Goal: Task Accomplishment & Management: Complete application form

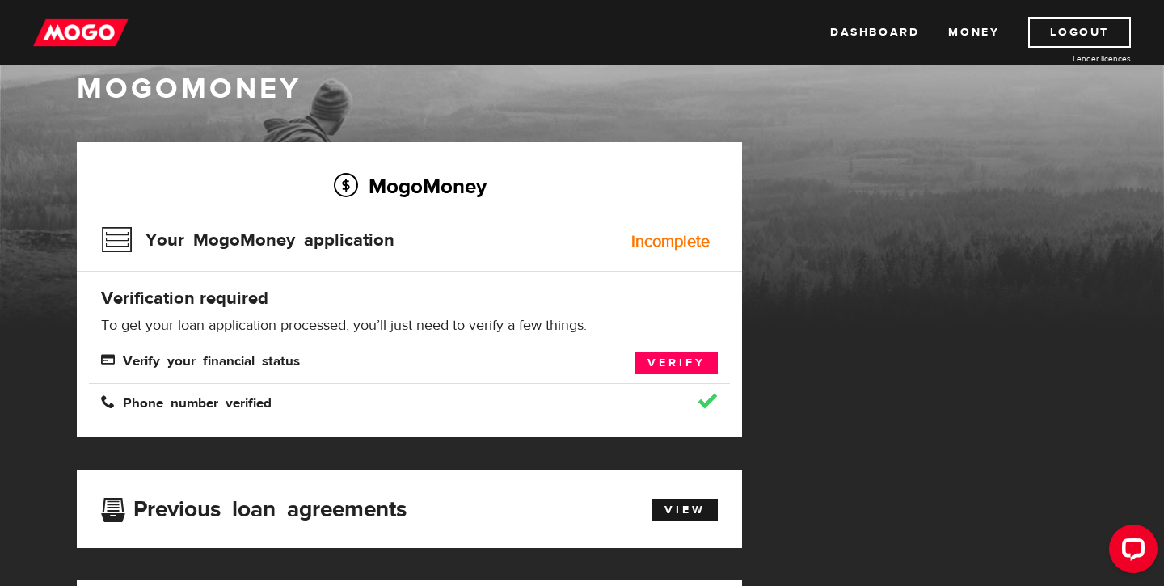
scroll to position [34, 0]
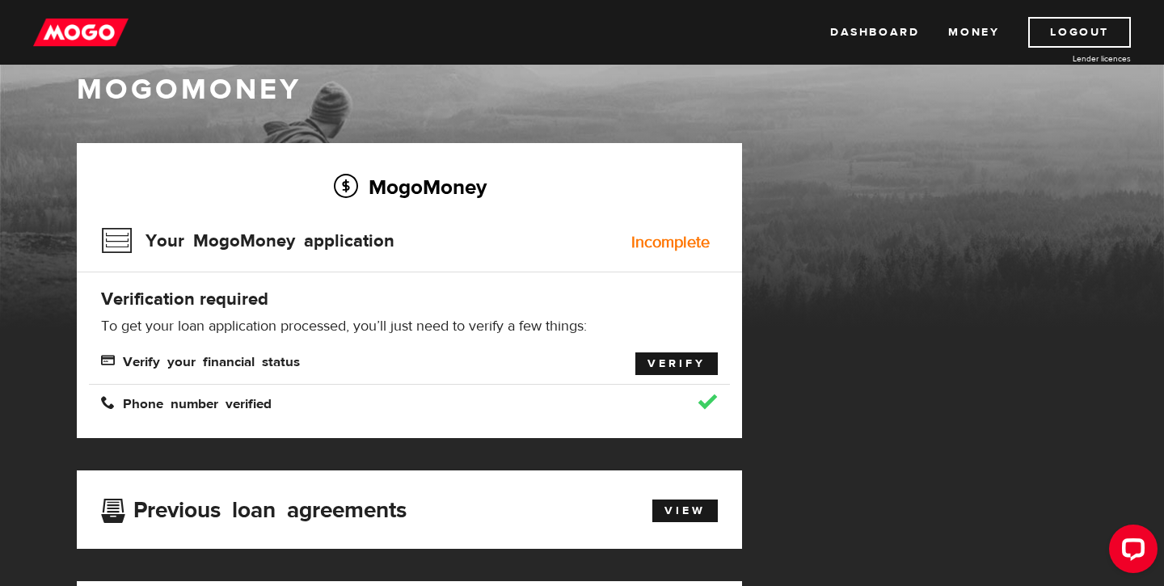
click at [664, 362] on link "Verify" at bounding box center [676, 363] width 82 height 23
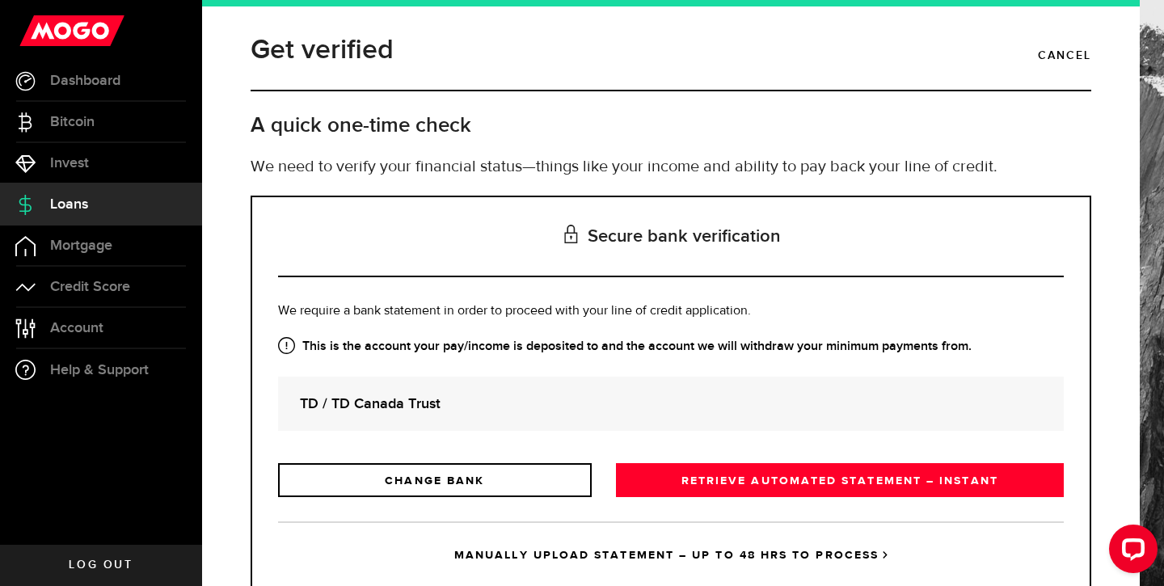
scroll to position [51, 0]
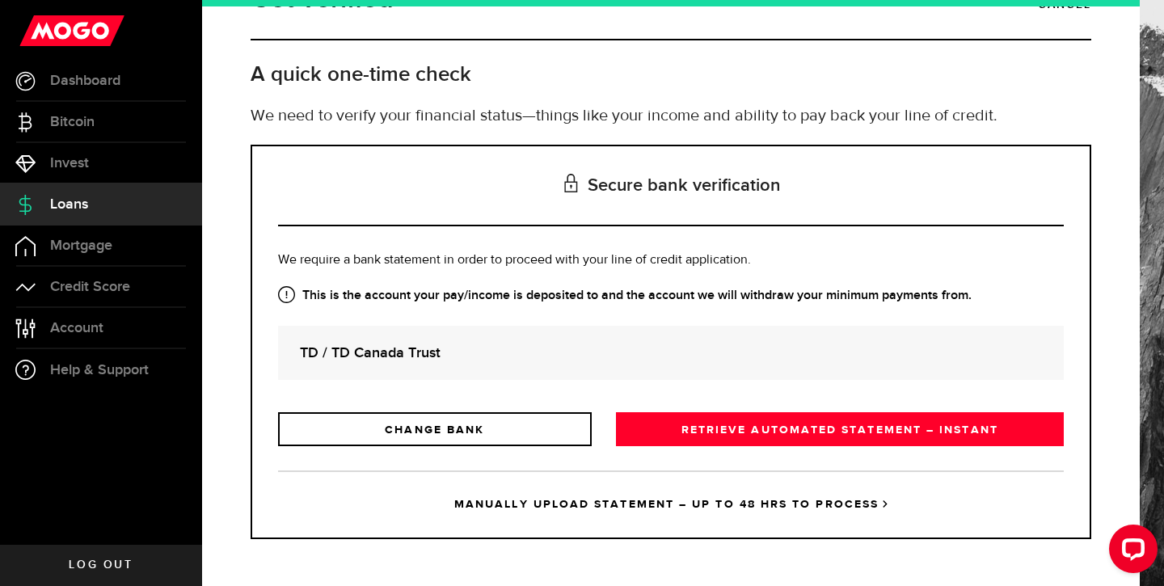
click at [1120, 439] on div "Get verified Cancel A quick one-time check We need to verify your financial sta…" at bounding box center [671, 293] width 938 height 586
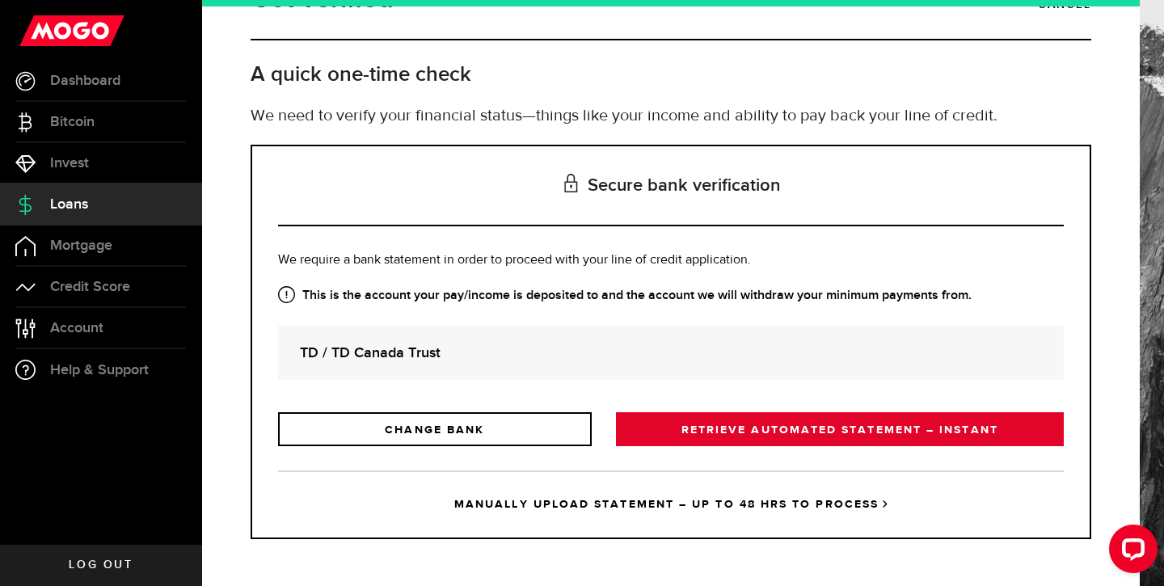
click at [818, 432] on link "RETRIEVE AUTOMATED STATEMENT – INSTANT" at bounding box center [840, 429] width 448 height 34
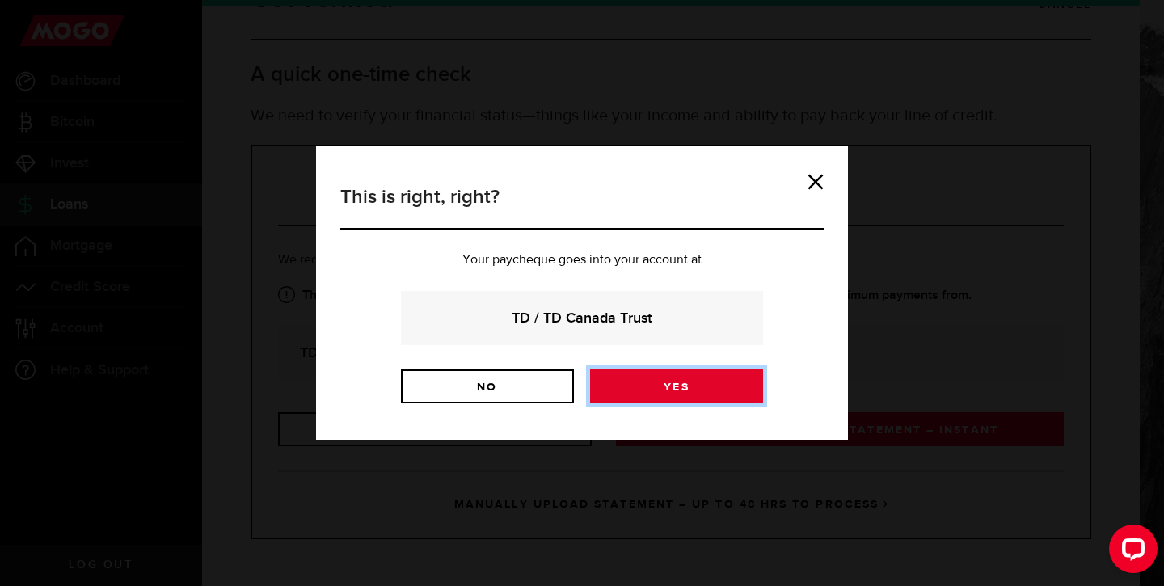
click at [730, 390] on link "Yes" at bounding box center [676, 386] width 173 height 34
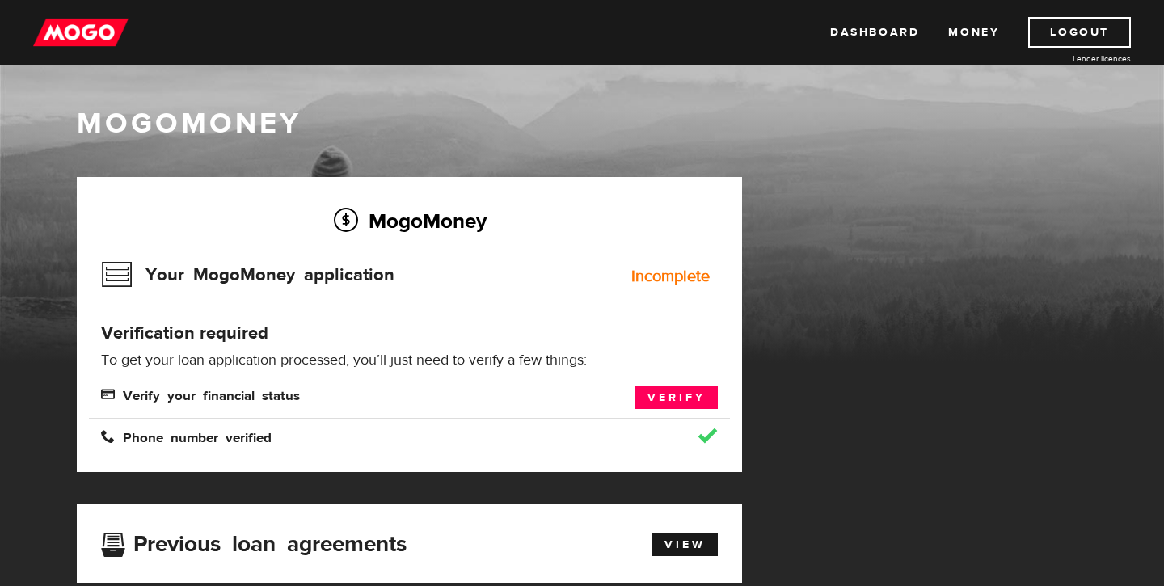
click at [812, 172] on div "MogoMoney" at bounding box center [582, 233] width 1164 height 259
click at [672, 403] on link "Verify" at bounding box center [676, 397] width 82 height 23
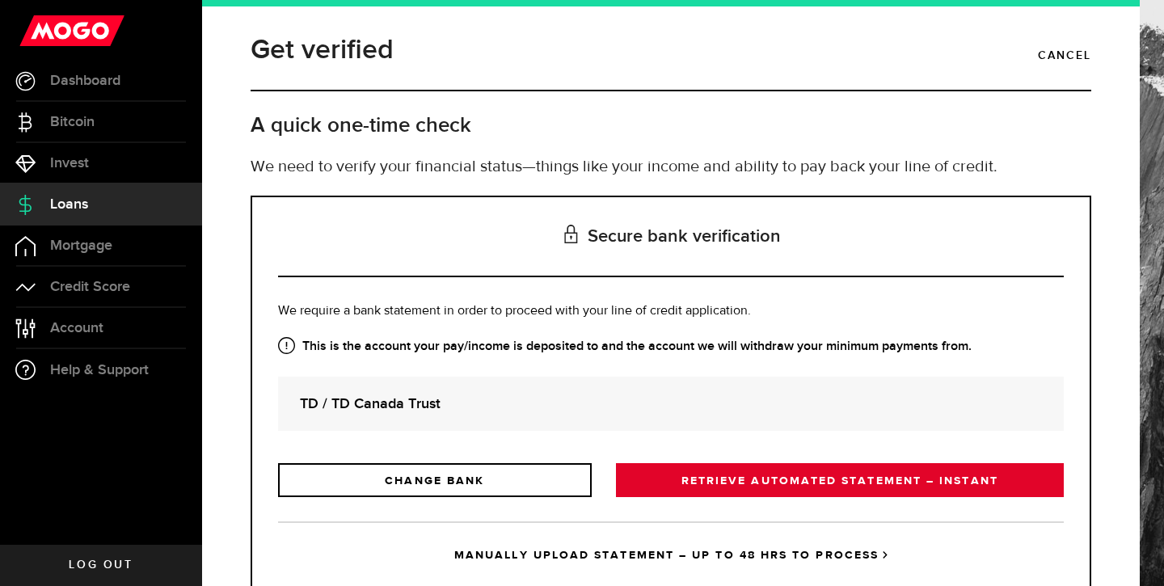
click at [724, 487] on link "RETRIEVE AUTOMATED STATEMENT – INSTANT" at bounding box center [840, 480] width 448 height 34
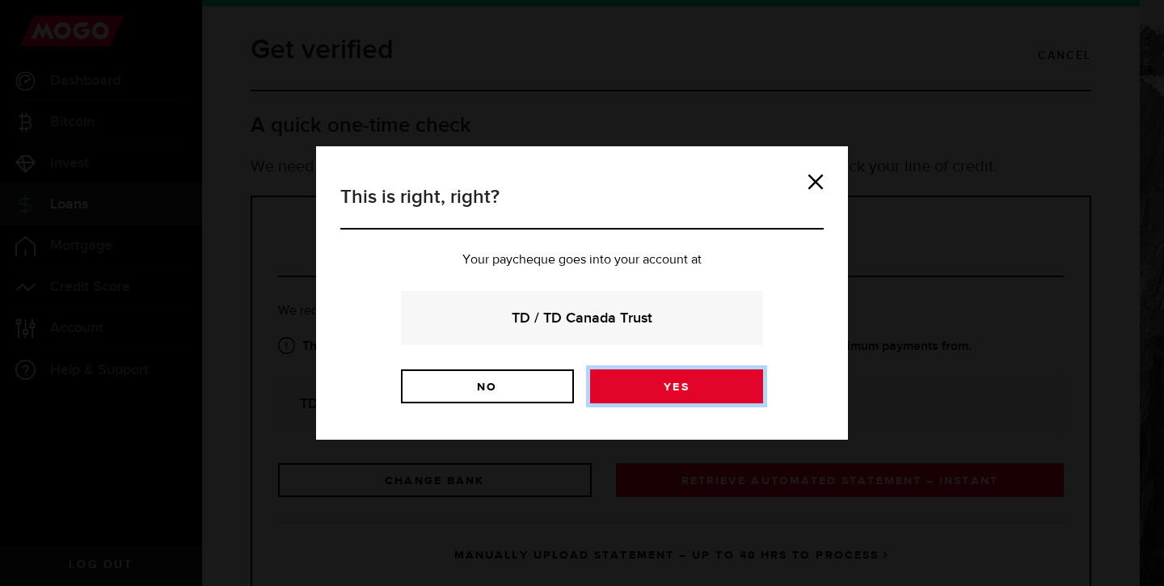
click at [664, 381] on link "Yes" at bounding box center [676, 386] width 173 height 34
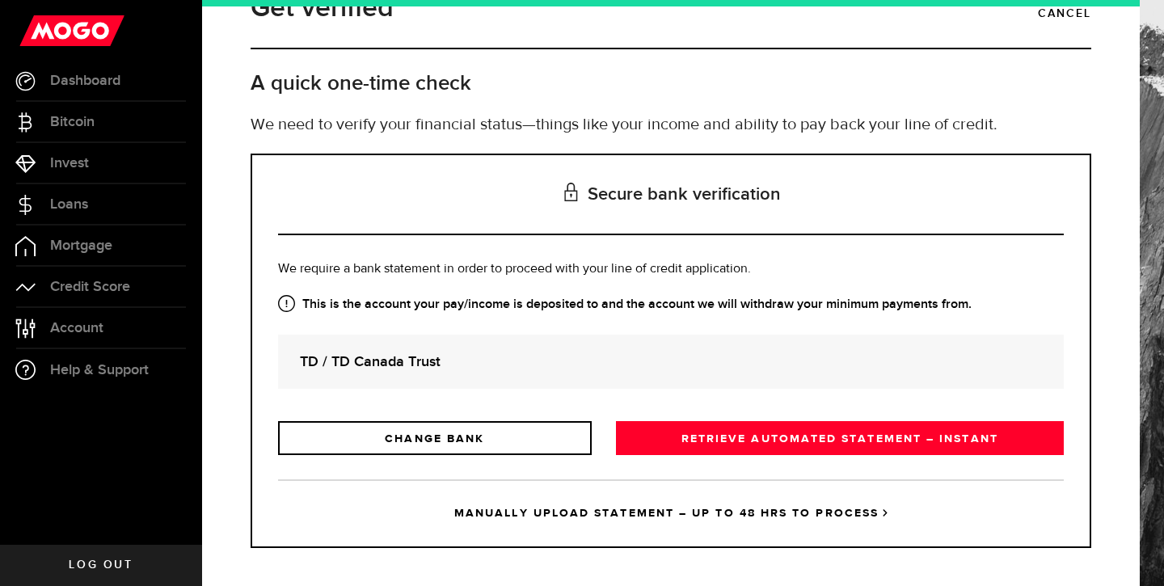
scroll to position [51, 0]
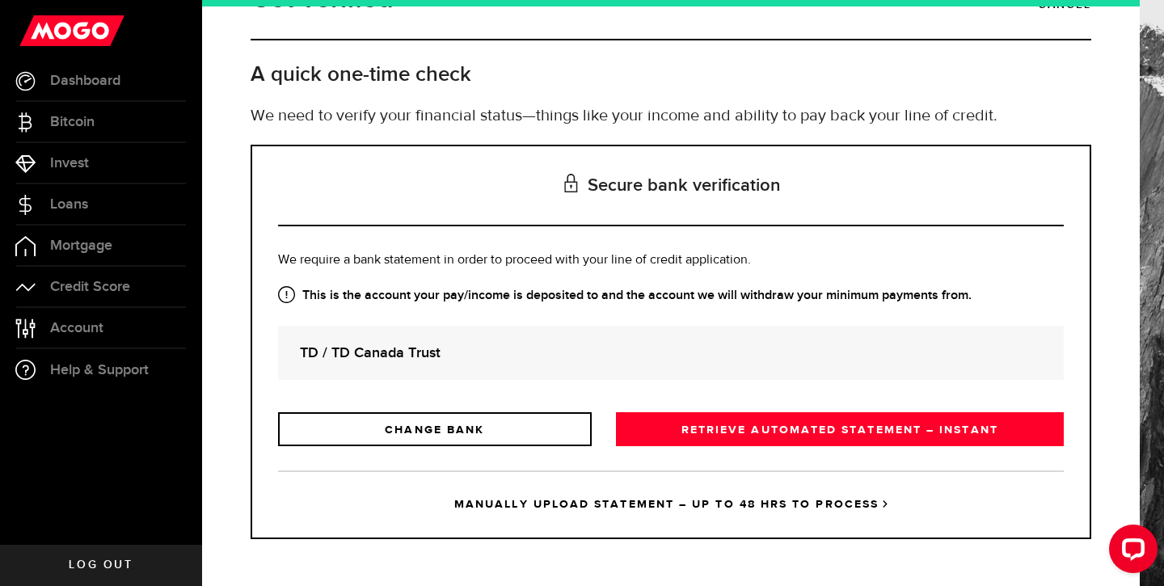
click at [794, 368] on div "TD / TD Canada Trust" at bounding box center [671, 353] width 786 height 54
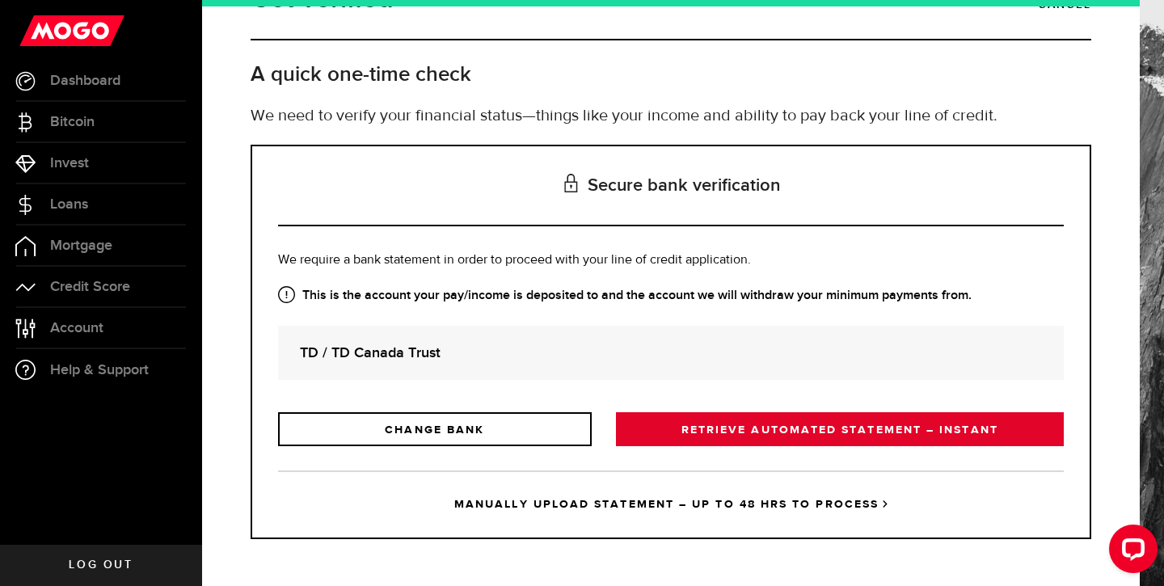
click at [814, 436] on link "RETRIEVE AUTOMATED STATEMENT – INSTANT" at bounding box center [840, 429] width 448 height 34
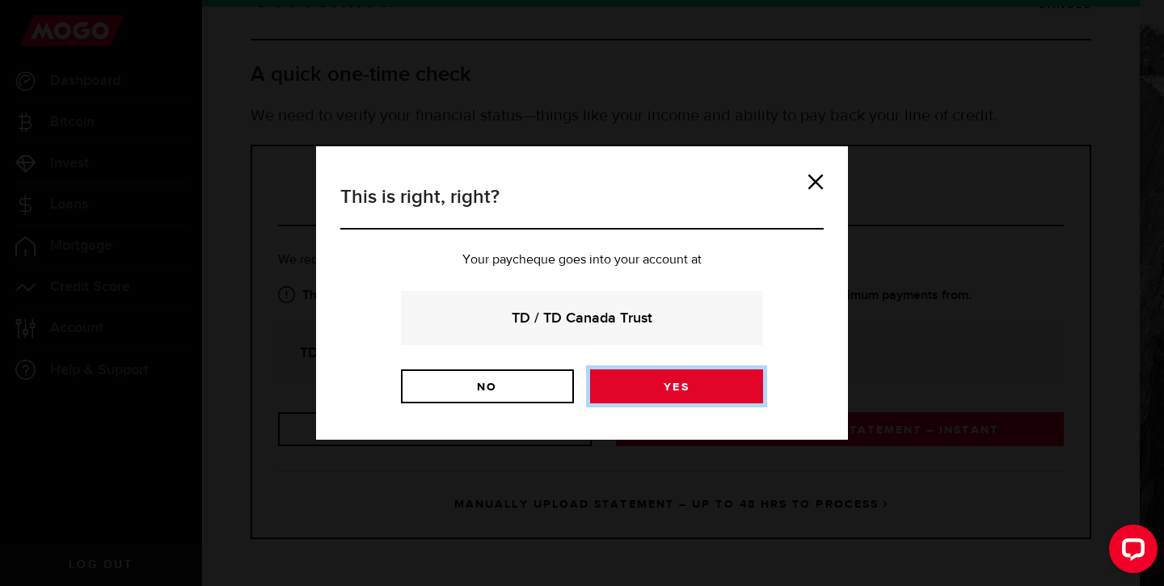
click at [721, 378] on link "Yes" at bounding box center [676, 386] width 173 height 34
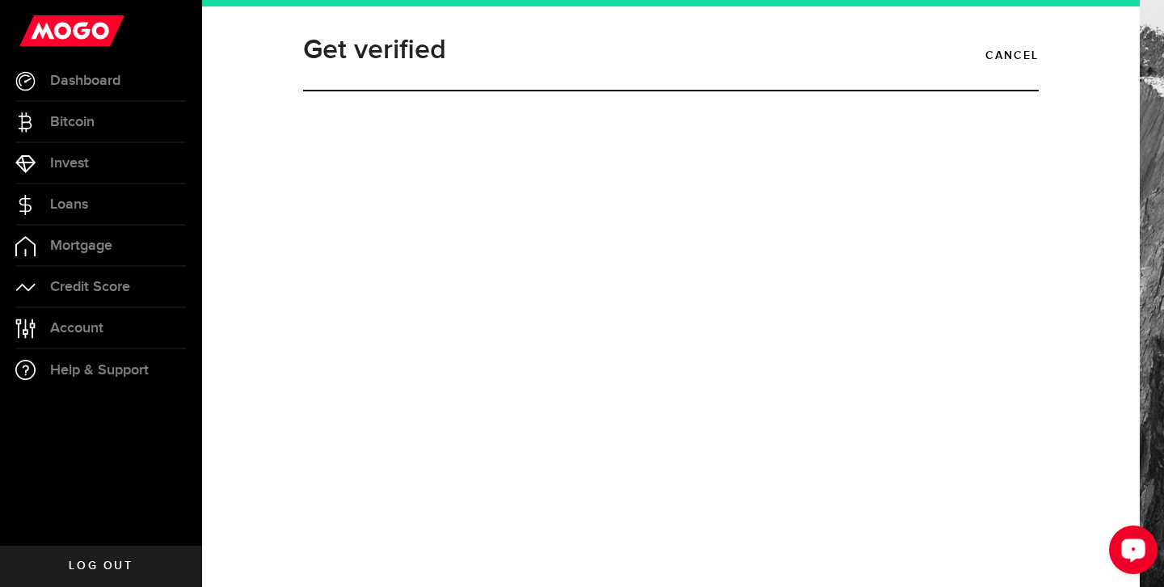
click at [1122, 572] on button "Open LiveChat chat widget" at bounding box center [1133, 549] width 49 height 49
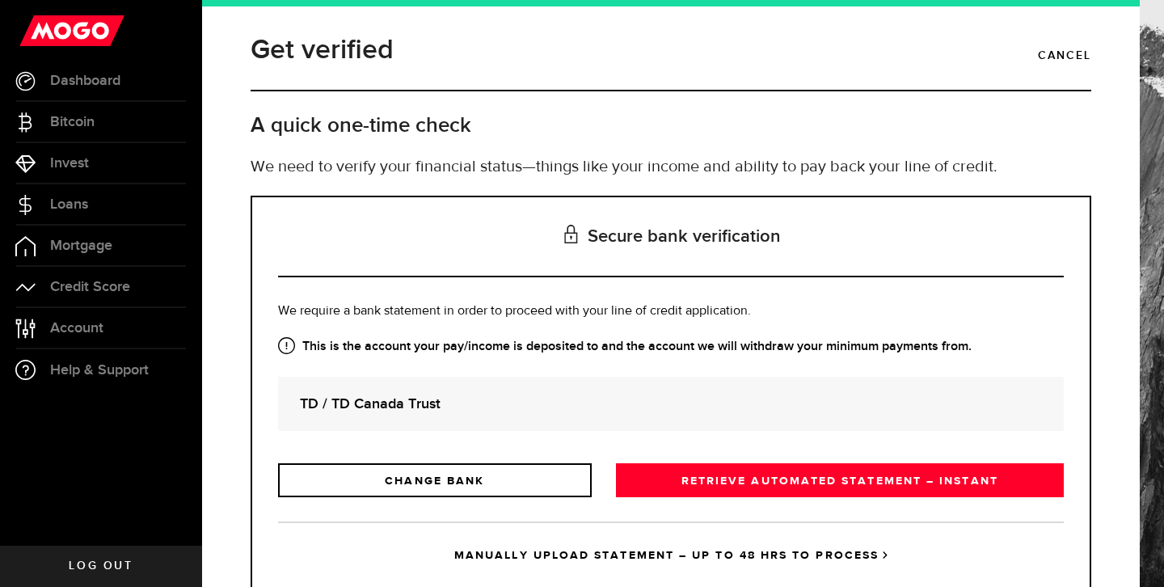
click at [580, 167] on p "We need to verify your financial status—things like your income and ability to …" at bounding box center [671, 167] width 841 height 24
click at [1115, 268] on div "Get verified Cancel A quick one-time check We need to verify your financial sta…" at bounding box center [671, 293] width 938 height 587
click at [608, 155] on p "We need to verify your financial status—things like your income and ability to …" at bounding box center [671, 167] width 841 height 24
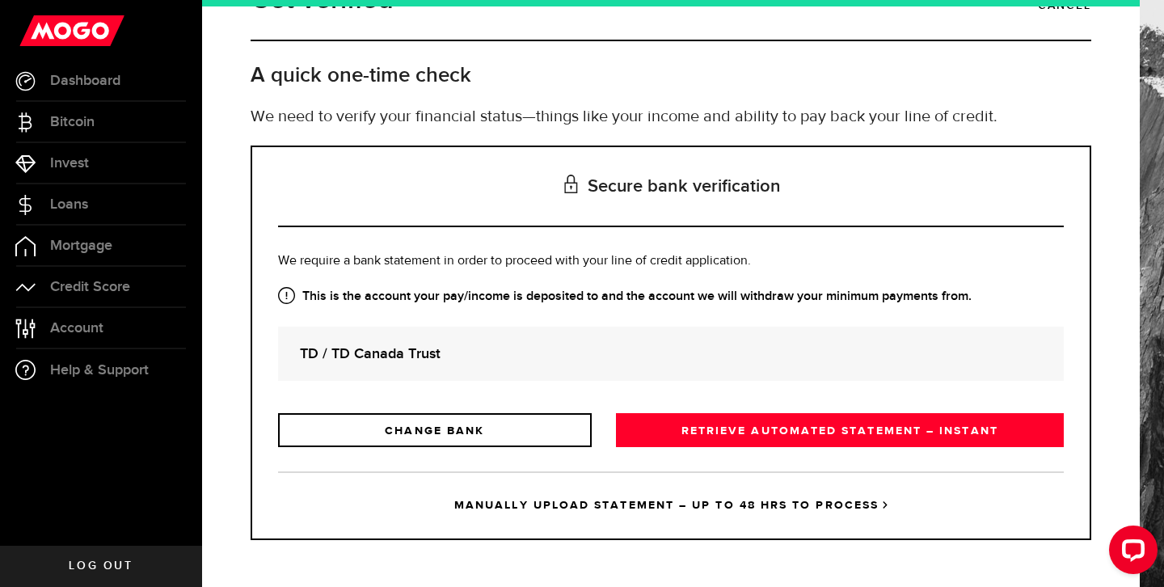
click at [409, 297] on strong "This is the account your pay/income is deposited to and the account we will wit…" at bounding box center [671, 296] width 786 height 19
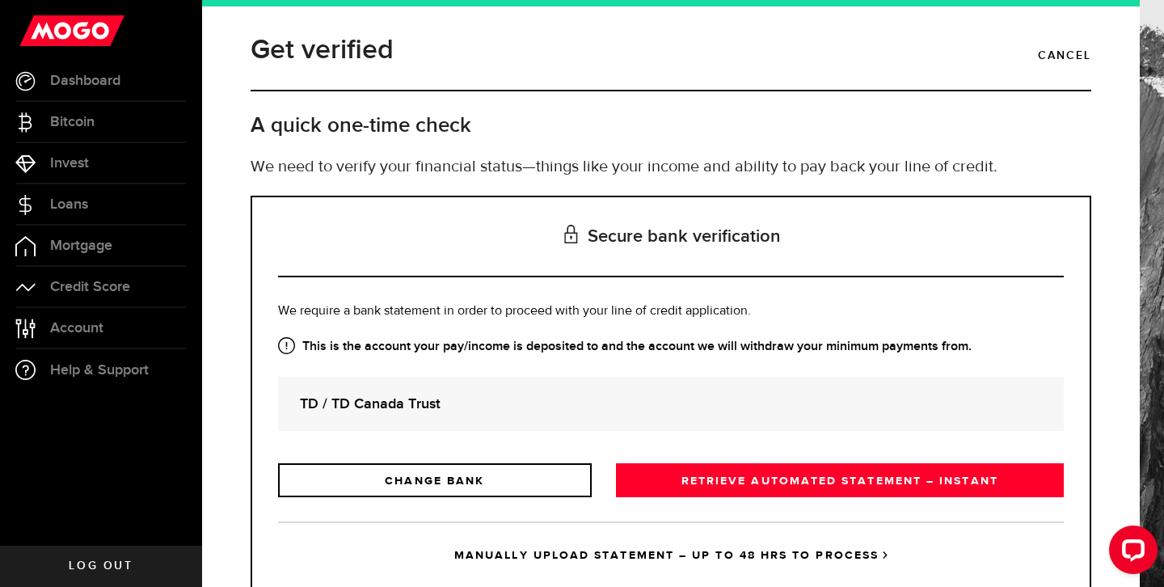
click at [229, 273] on div "Get verified Cancel A quick one-time check We need to verify your financial sta…" at bounding box center [671, 293] width 938 height 587
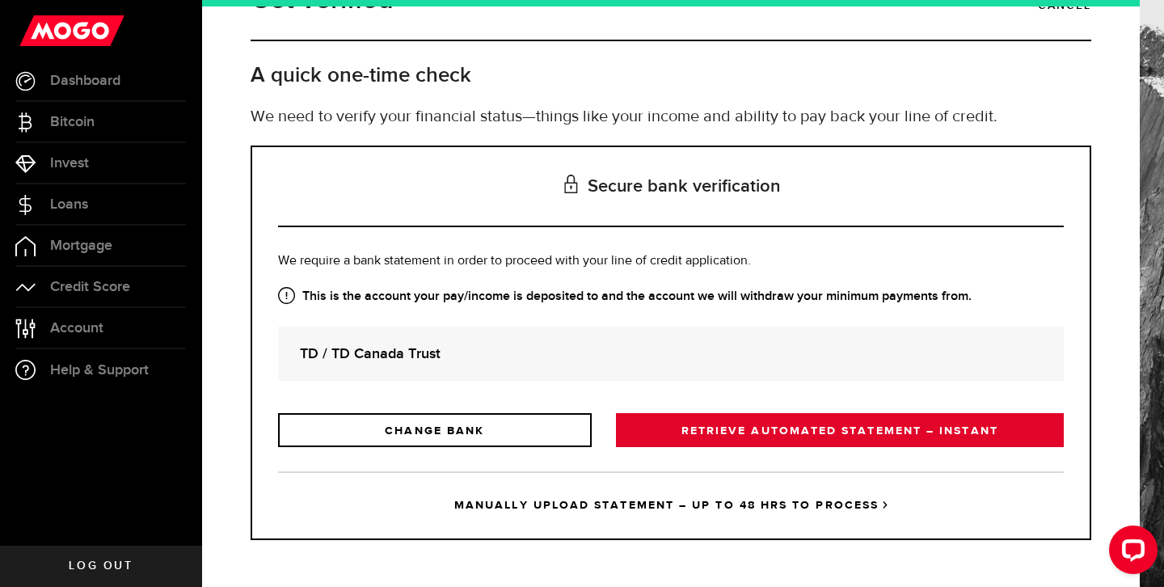
click at [921, 444] on link "RETRIEVE AUTOMATED STATEMENT – INSTANT" at bounding box center [840, 430] width 448 height 34
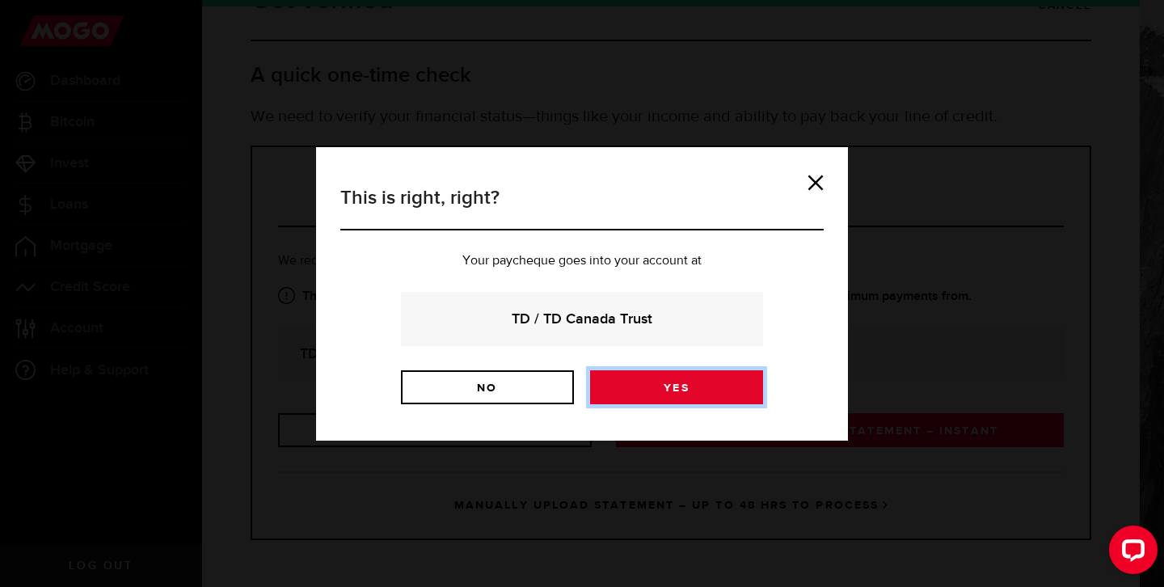
click at [725, 399] on link "Yes" at bounding box center [676, 387] width 173 height 34
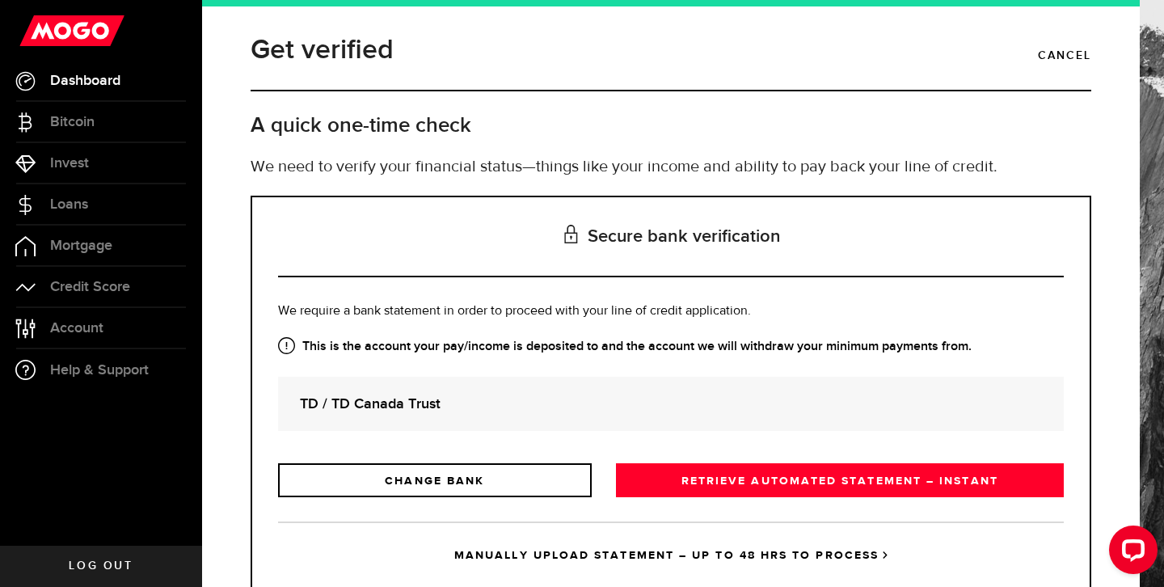
click at [74, 91] on link "Dashboard" at bounding box center [101, 81] width 202 height 40
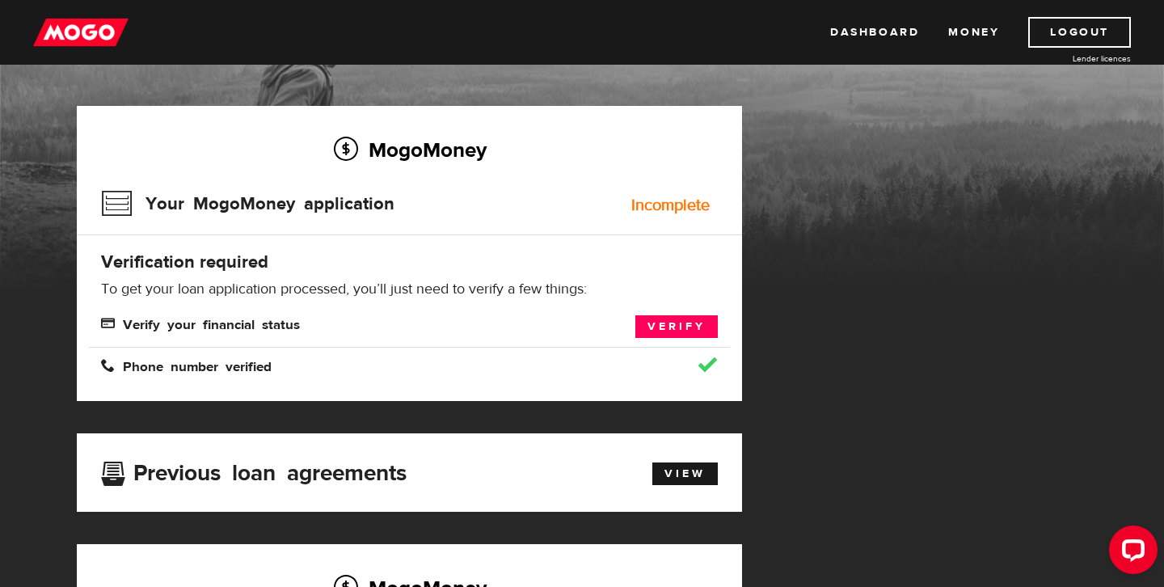
scroll to position [134, 0]
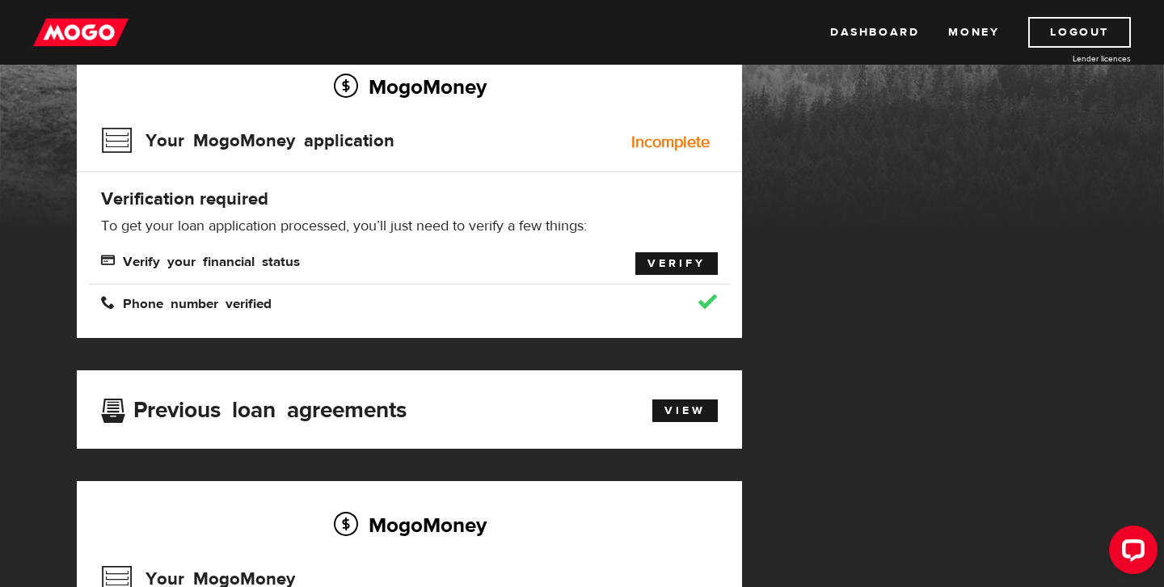
click at [660, 265] on link "Verify" at bounding box center [676, 263] width 82 height 23
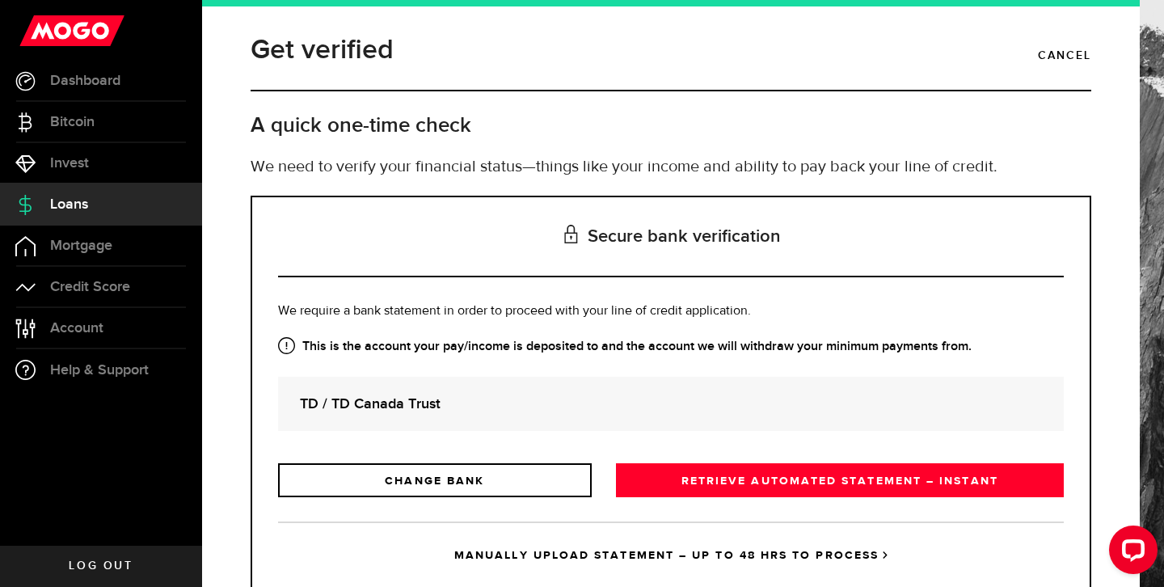
scroll to position [50, 0]
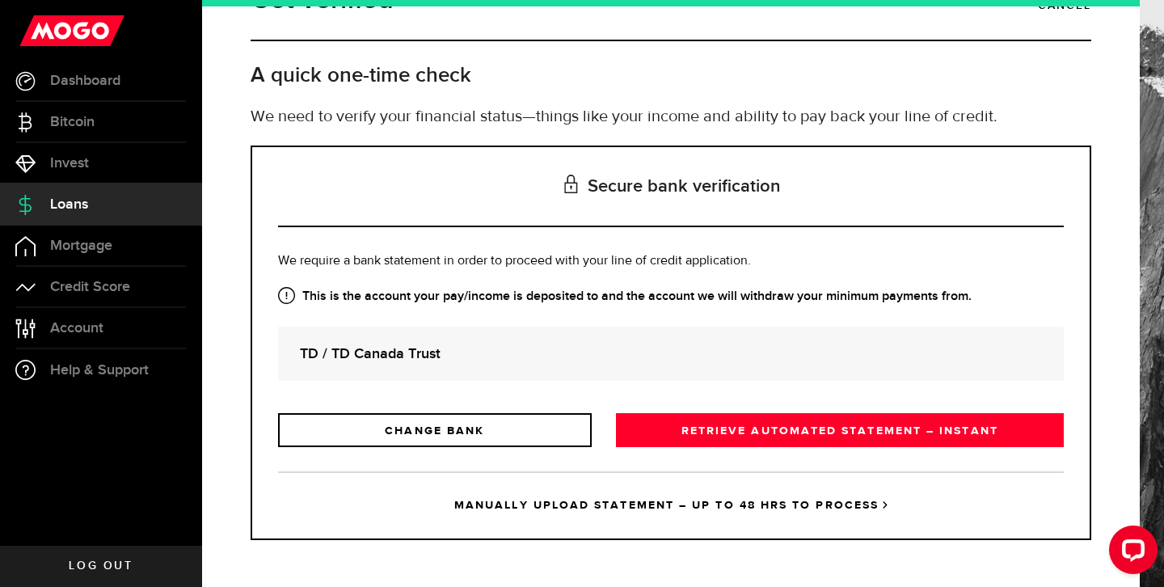
click at [886, 357] on strong "TD / TD Canada Trust" at bounding box center [671, 354] width 742 height 22
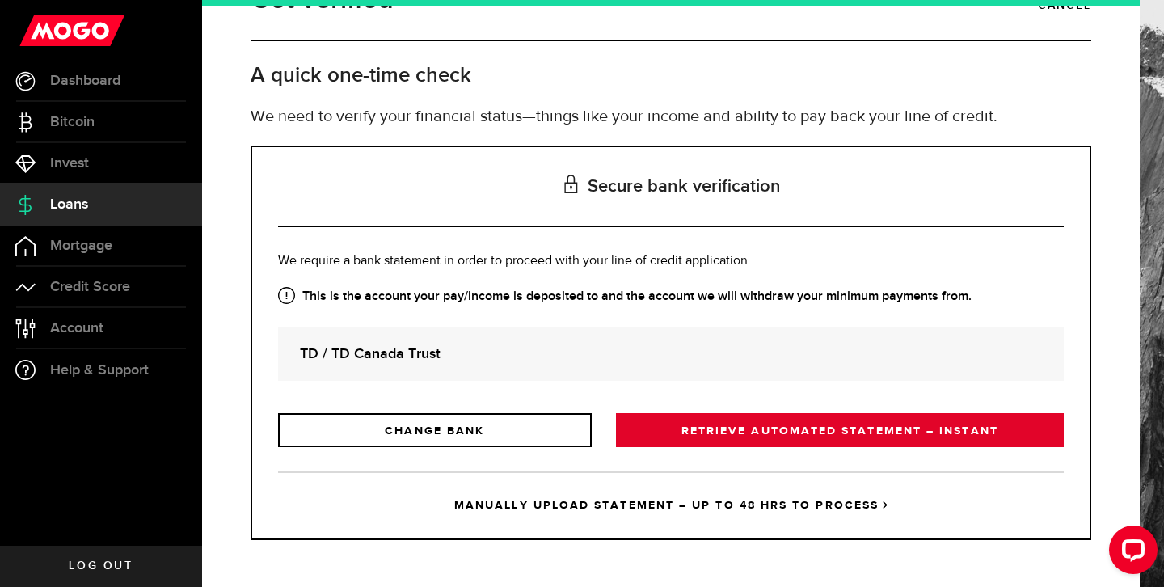
click at [880, 431] on link "RETRIEVE AUTOMATED STATEMENT – INSTANT" at bounding box center [840, 430] width 448 height 34
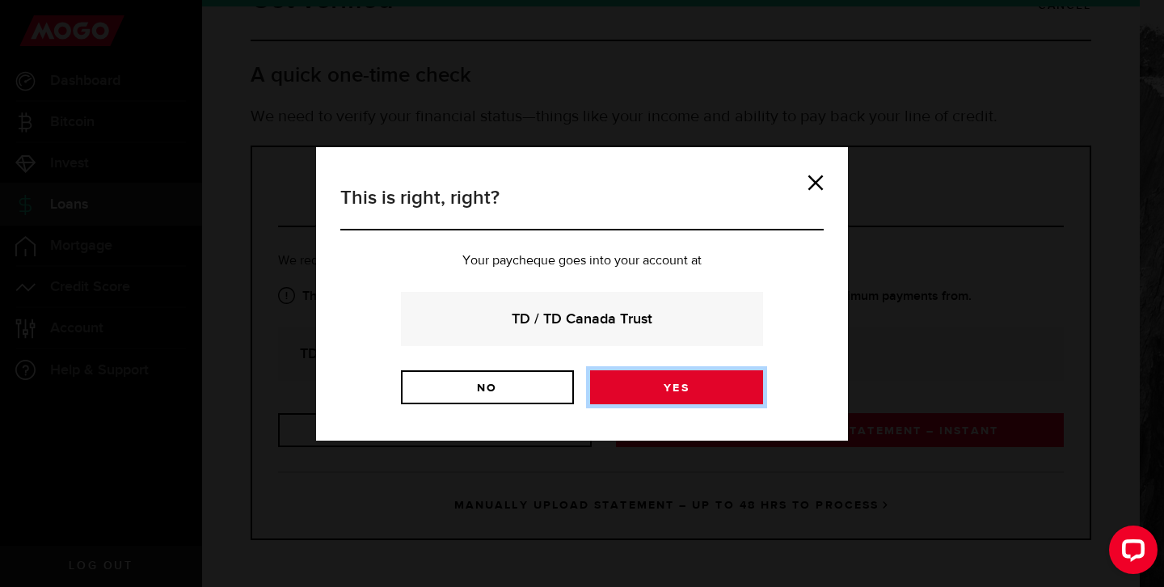
click at [701, 379] on link "Yes" at bounding box center [676, 387] width 173 height 34
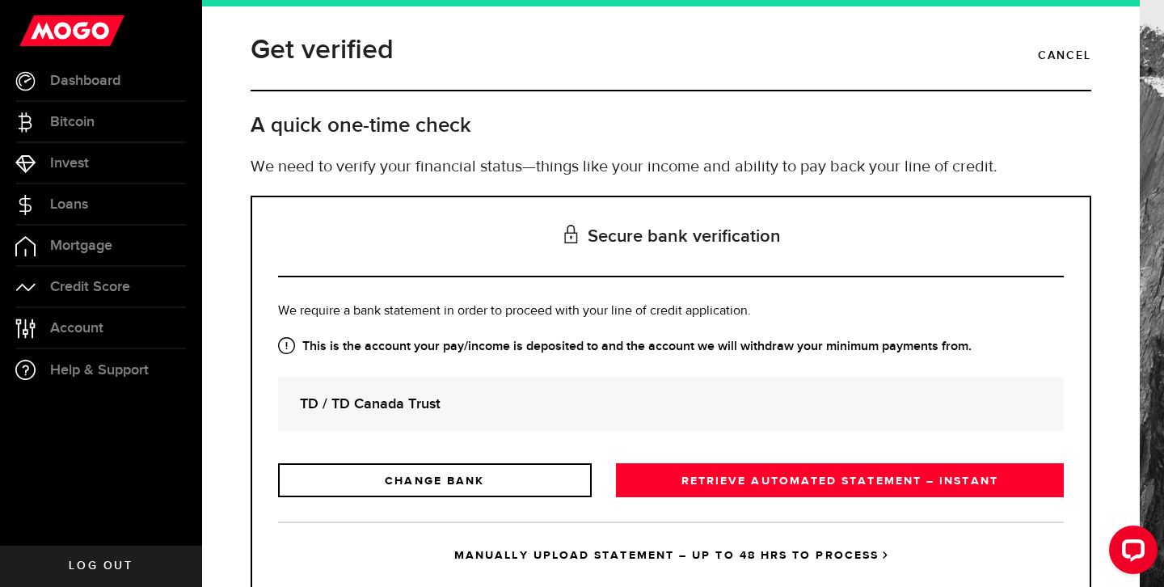
scroll to position [50, 0]
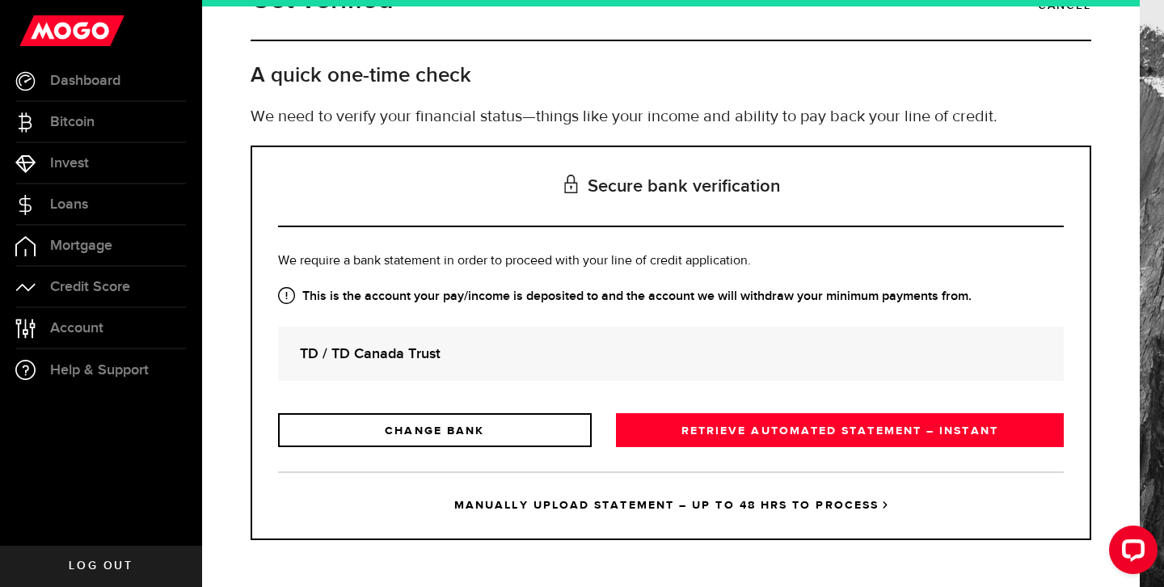
click at [789, 504] on link "MANUALLY UPLOAD STATEMENT – UP TO 48 HRS TO PROCESS" at bounding box center [671, 504] width 786 height 67
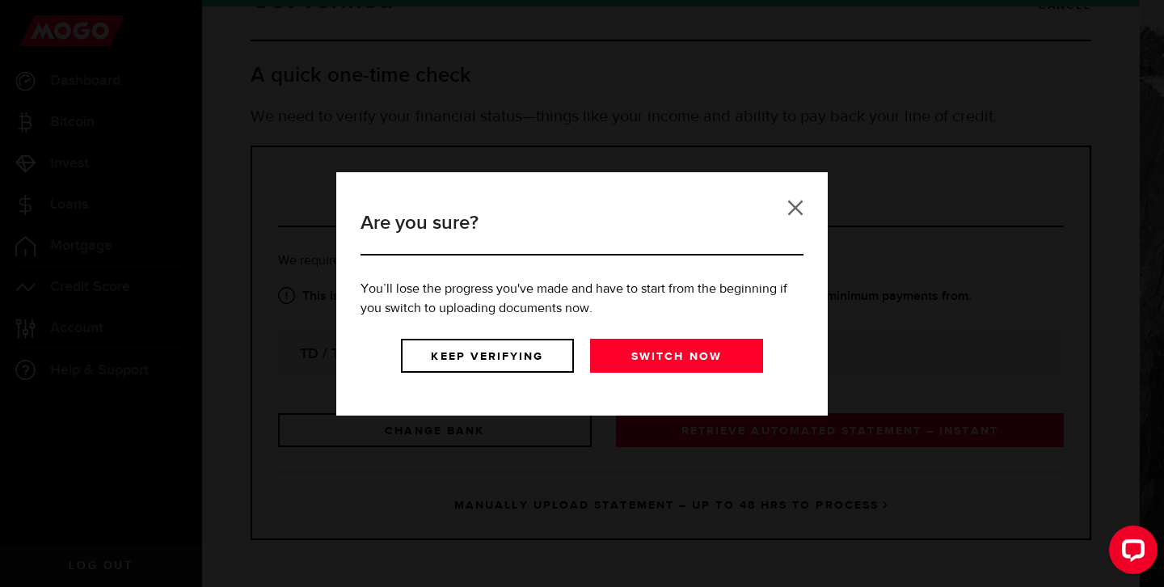
click at [794, 212] on link at bounding box center [795, 208] width 16 height 16
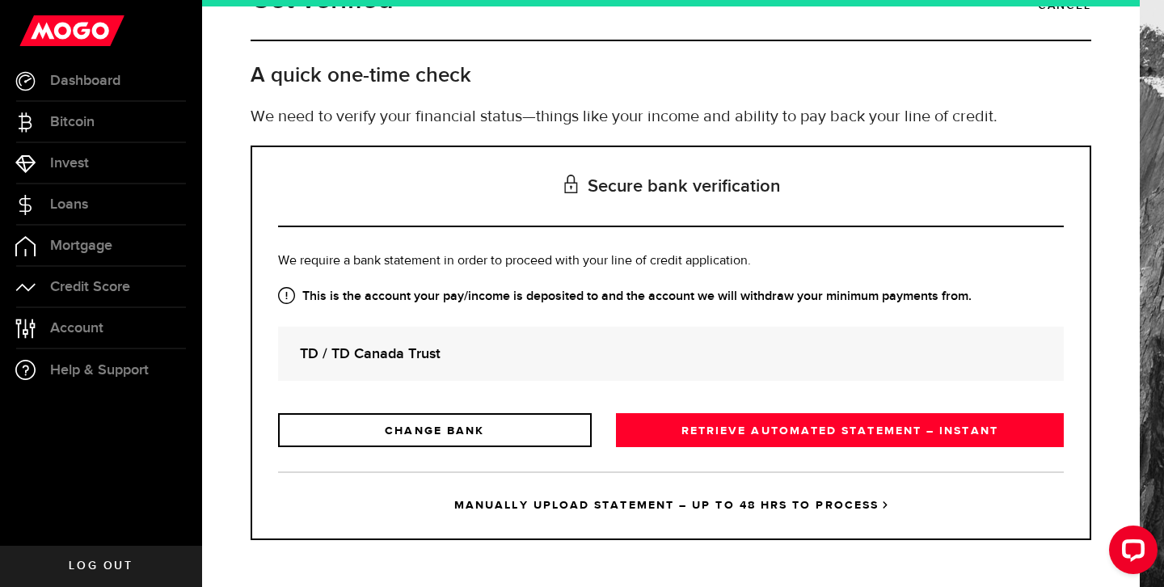
click at [843, 504] on link "MANUALLY UPLOAD STATEMENT – UP TO 48 HRS TO PROCESS" at bounding box center [671, 504] width 786 height 67
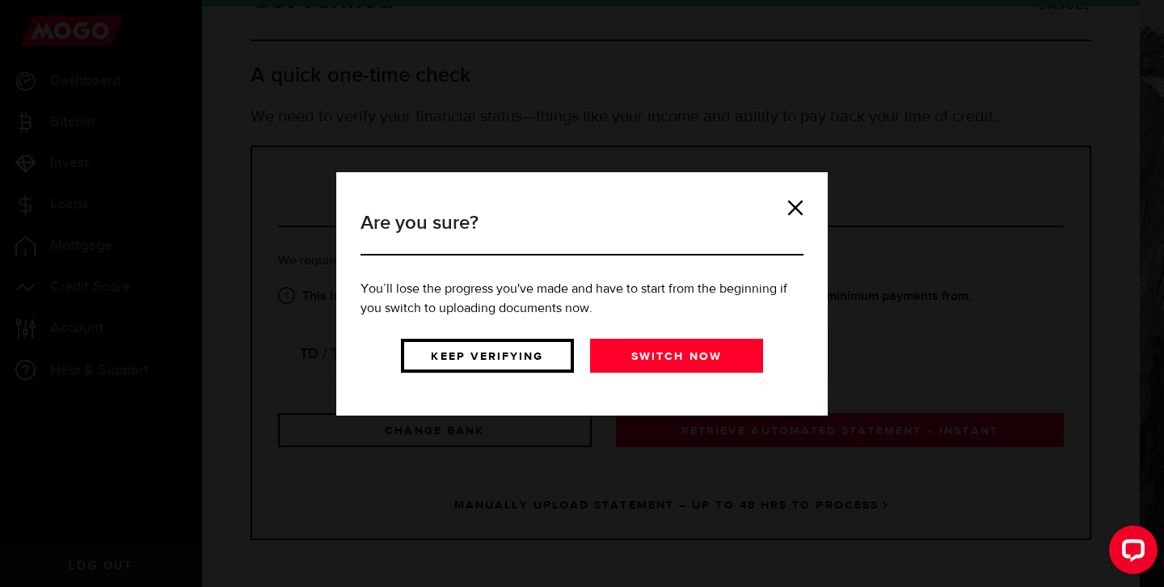
click at [533, 356] on link "Keep verifying" at bounding box center [487, 356] width 173 height 34
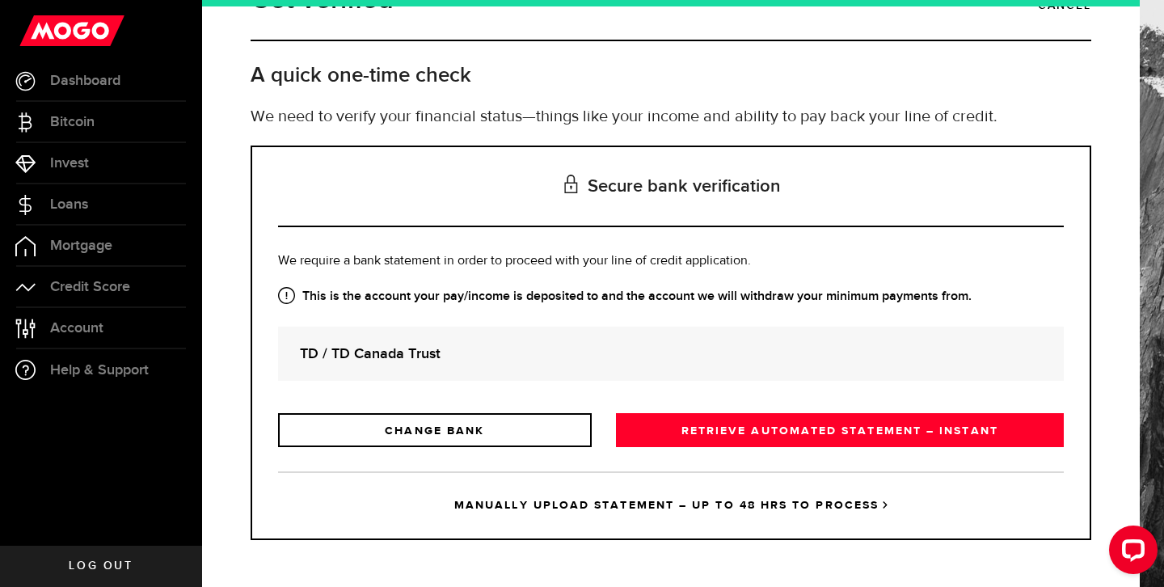
click at [584, 306] on div "Is this the bank account you want us to get your bank statements from? We requi…" at bounding box center [671, 349] width 786 height 196
click at [992, 302] on strong "This is the account your pay/income is deposited to and the account we will wit…" at bounding box center [671, 296] width 786 height 19
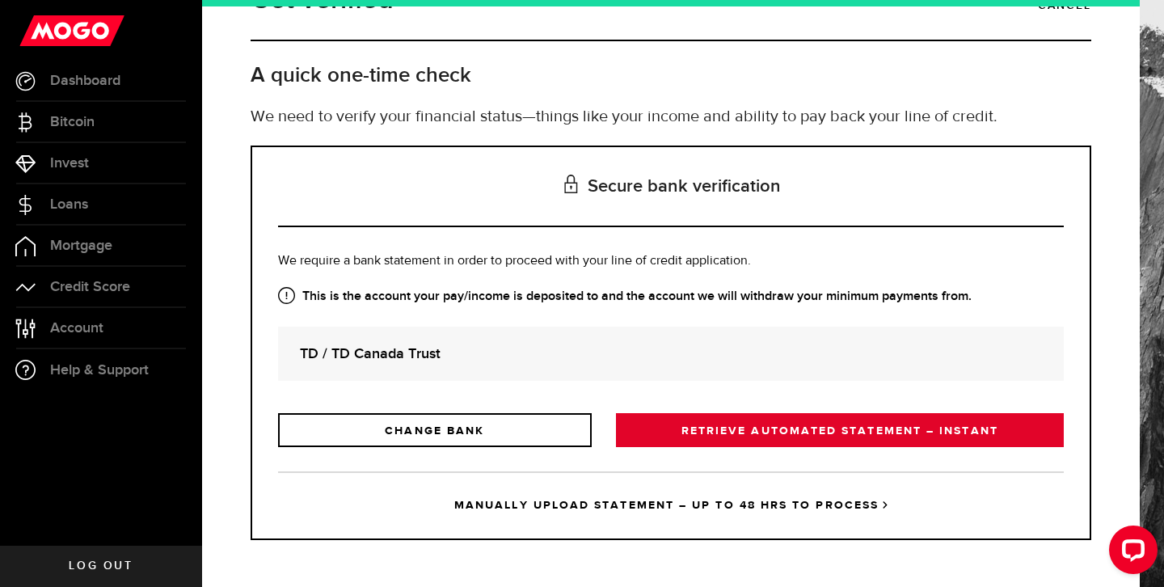
click at [972, 424] on link "RETRIEVE AUTOMATED STATEMENT – INSTANT" at bounding box center [840, 430] width 448 height 34
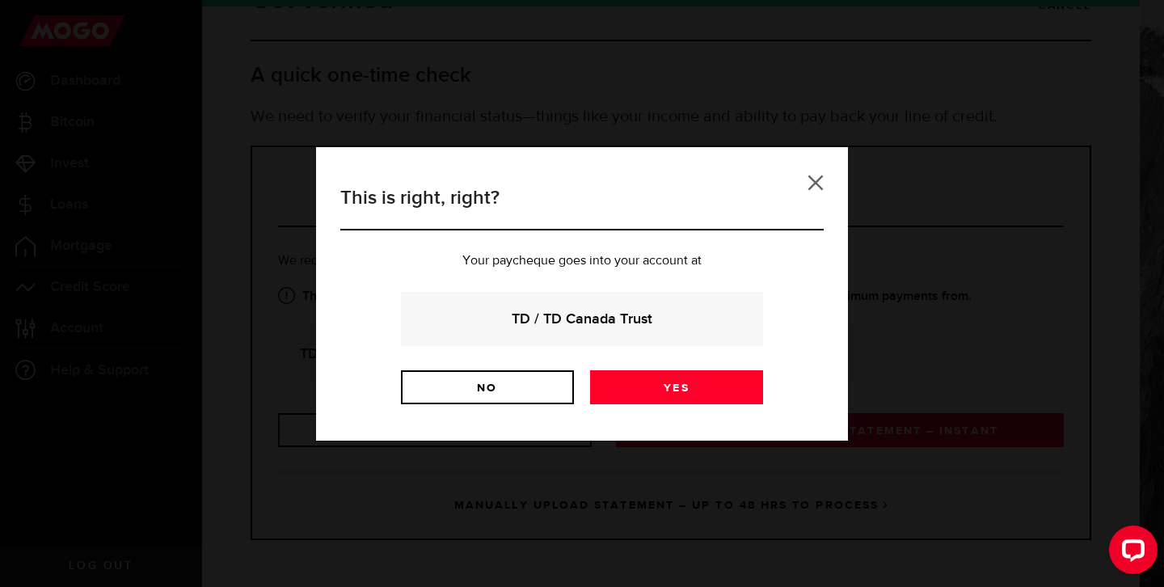
click at [819, 184] on link at bounding box center [816, 183] width 16 height 16
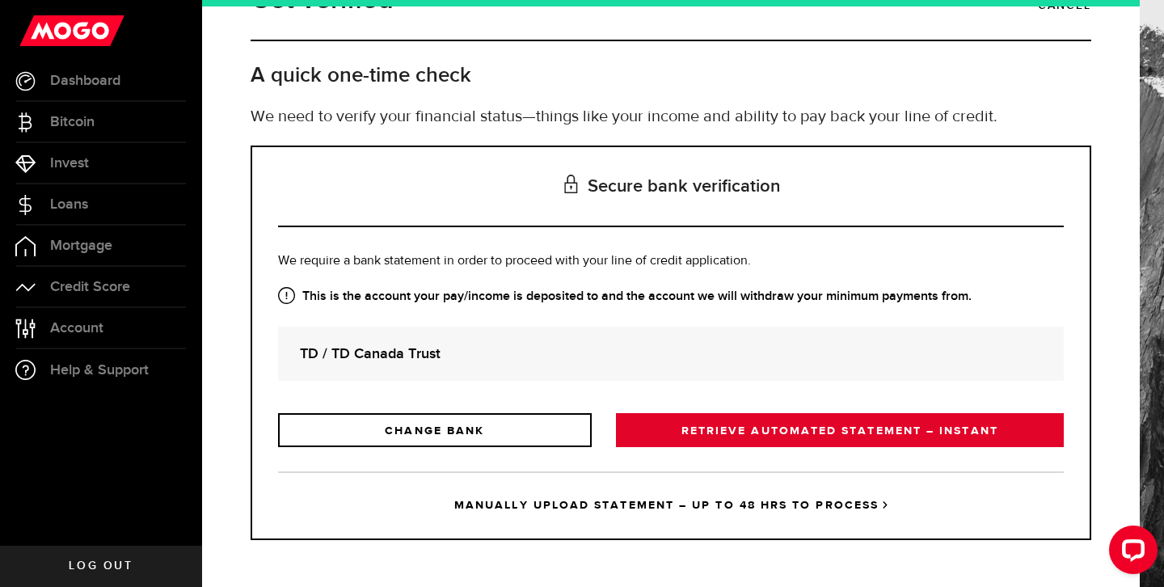
click at [930, 432] on link "RETRIEVE AUTOMATED STATEMENT – INSTANT" at bounding box center [840, 430] width 448 height 34
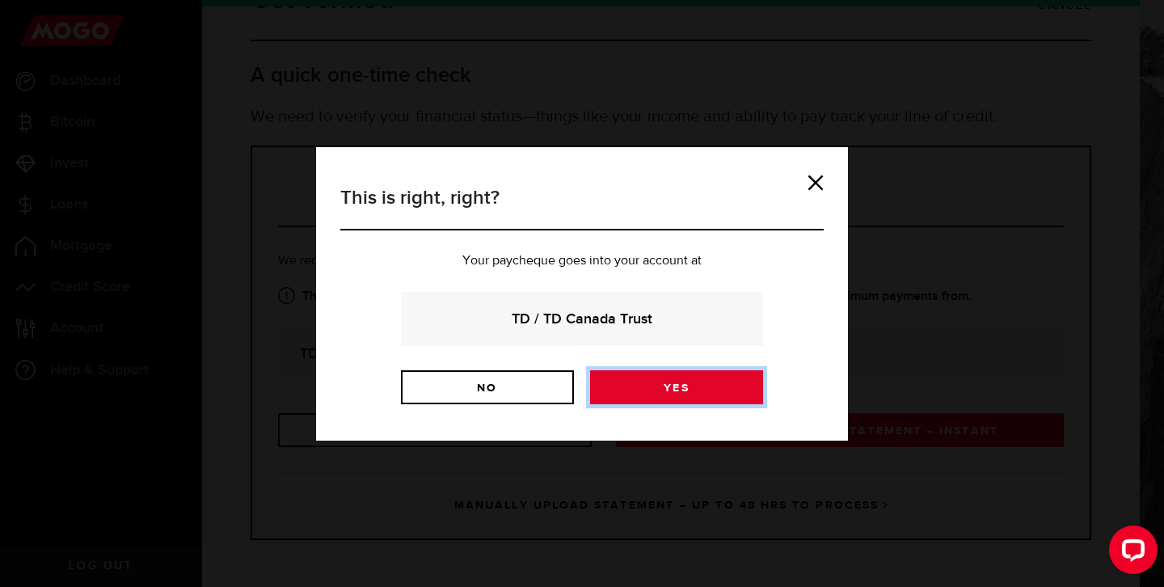
click at [708, 388] on link "Yes" at bounding box center [676, 387] width 173 height 34
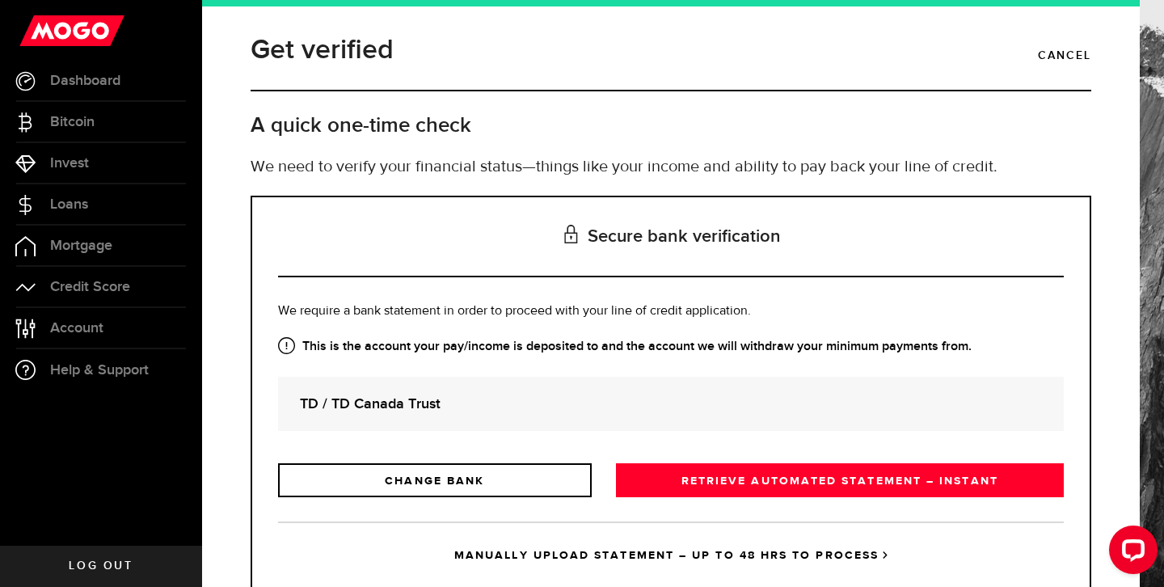
click at [918, 337] on strong "This is the account your pay/income is deposited to and the account we will wit…" at bounding box center [671, 346] width 786 height 19
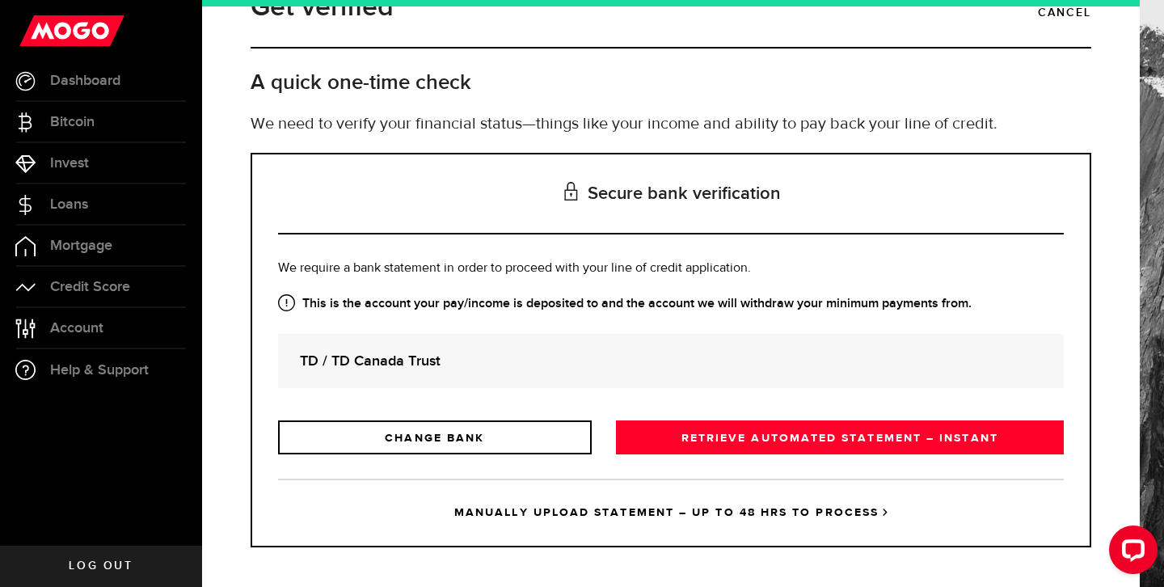
scroll to position [50, 0]
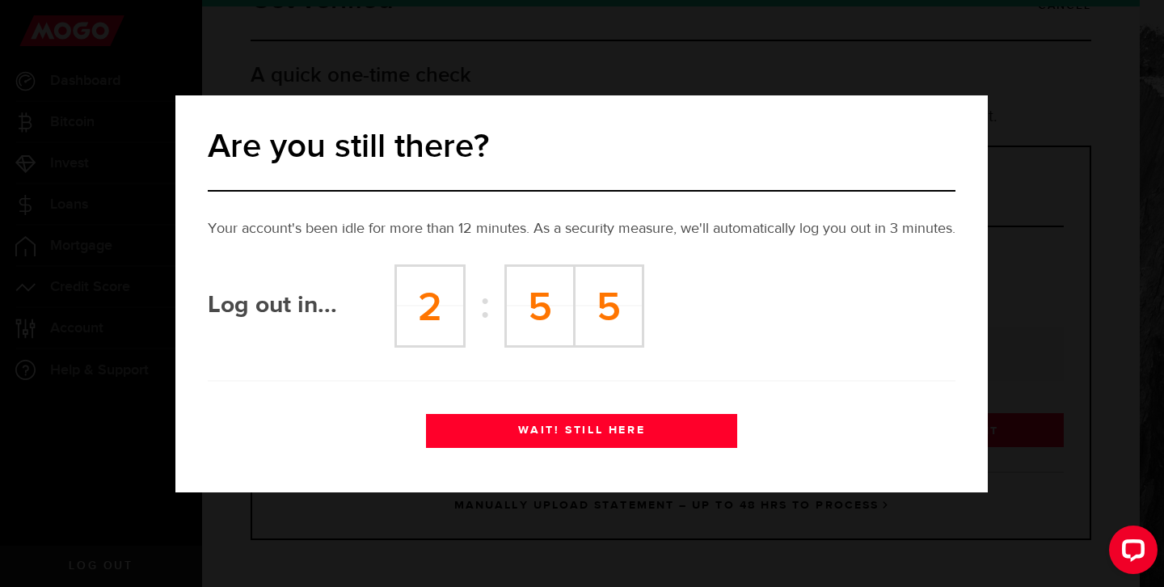
click at [632, 436] on button "WAIT! STILL HERE" at bounding box center [581, 431] width 311 height 34
